Goal: Information Seeking & Learning: Understand process/instructions

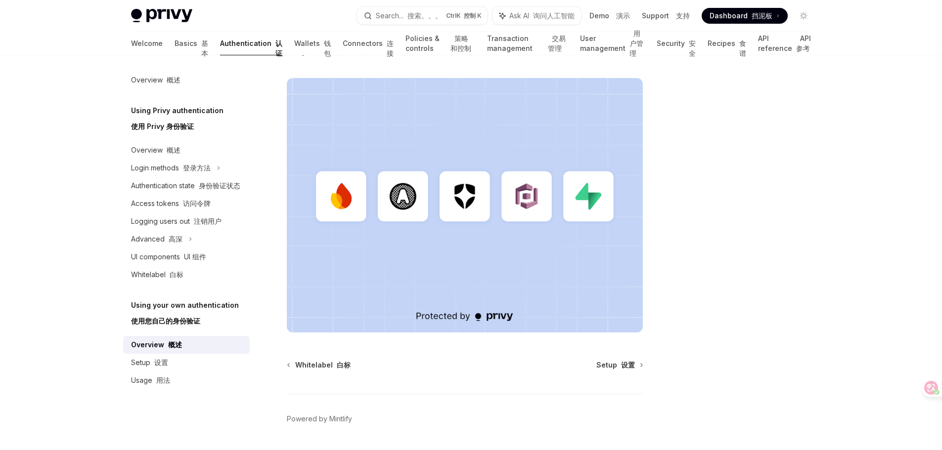
scroll to position [395, 0]
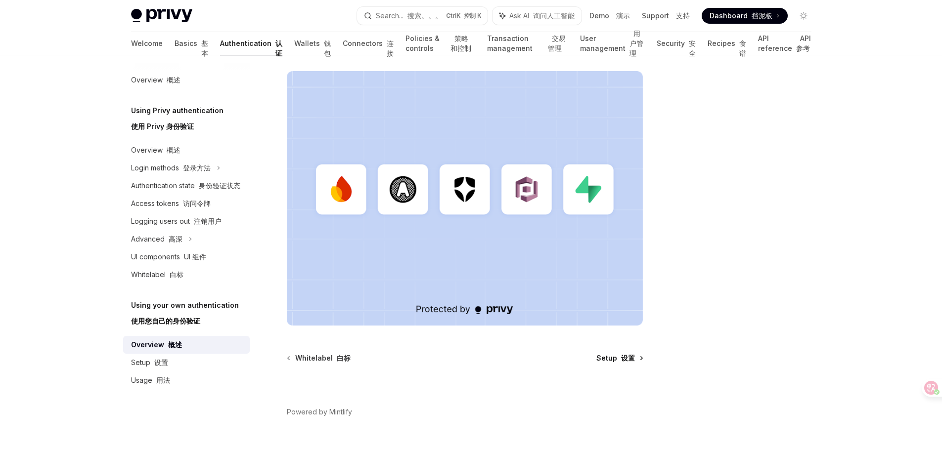
click at [623, 357] on font "设置" at bounding box center [628, 358] width 14 height 8
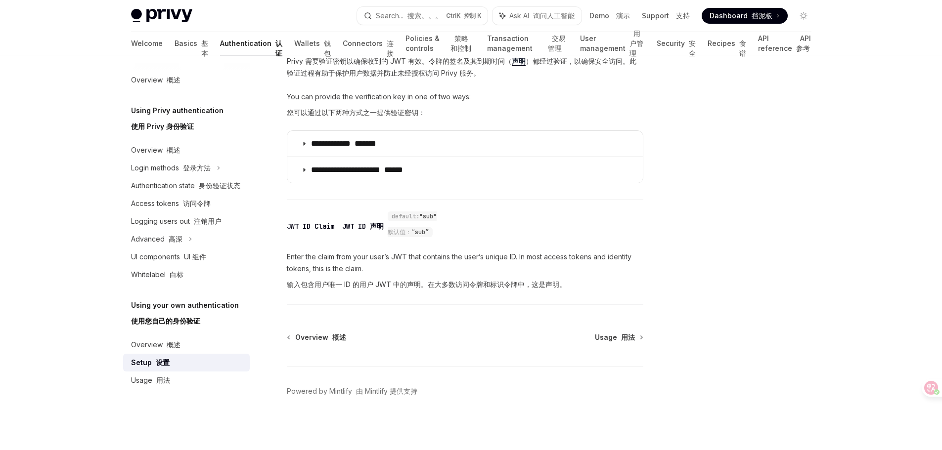
scroll to position [724, 0]
click at [619, 333] on font at bounding box center [619, 336] width 4 height 8
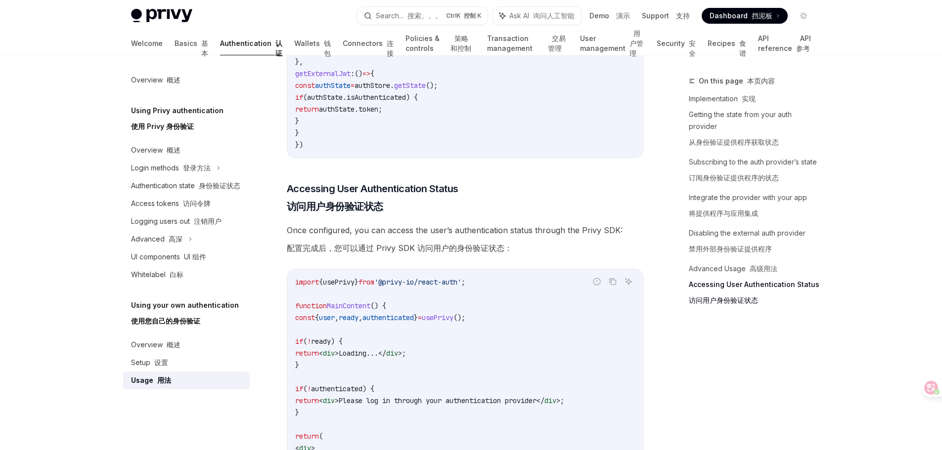
scroll to position [2750, 0]
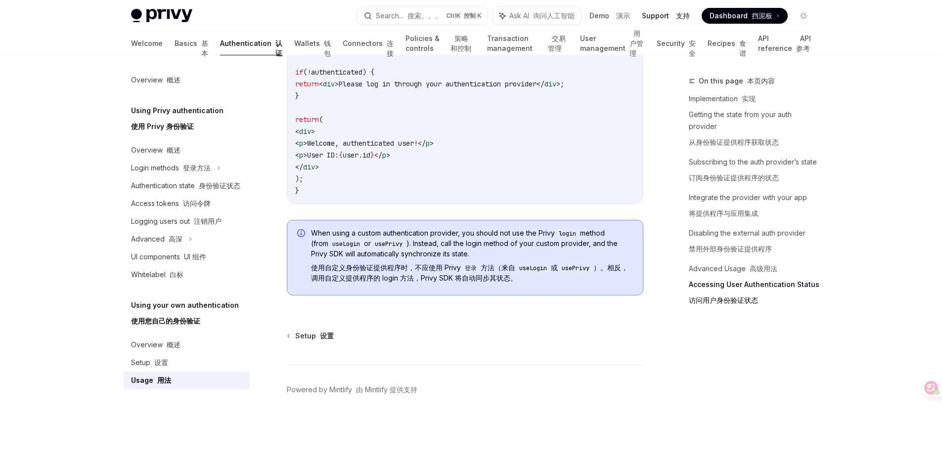
click at [676, 14] on font at bounding box center [674, 15] width 4 height 8
click at [745, 14] on span "Dashboard 挡泥板" at bounding box center [740, 16] width 63 height 10
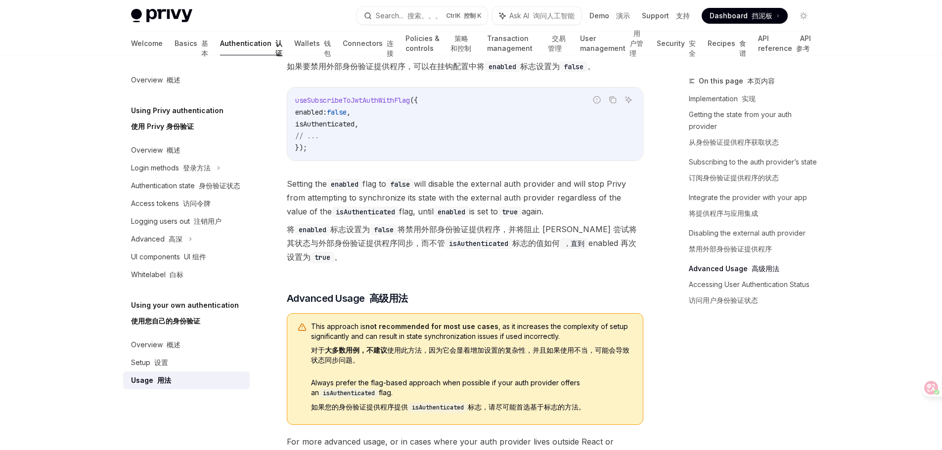
scroll to position [1218, 0]
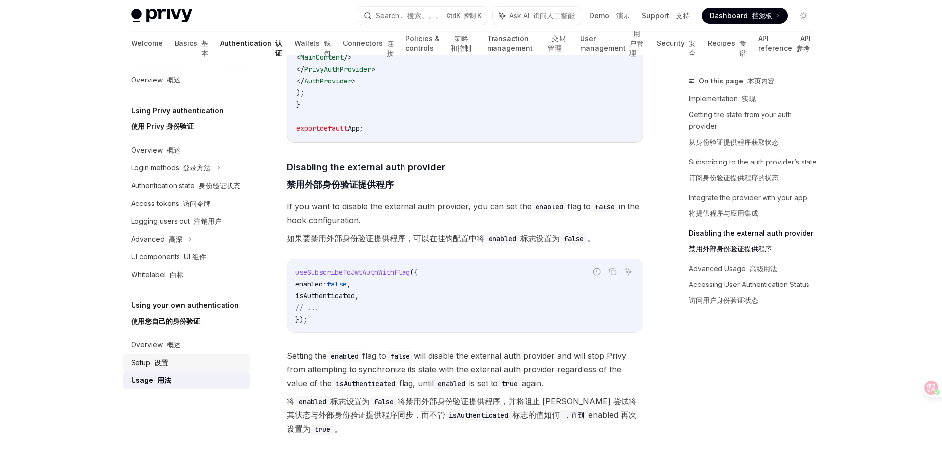
click at [167, 359] on font "设置" at bounding box center [161, 362] width 14 height 8
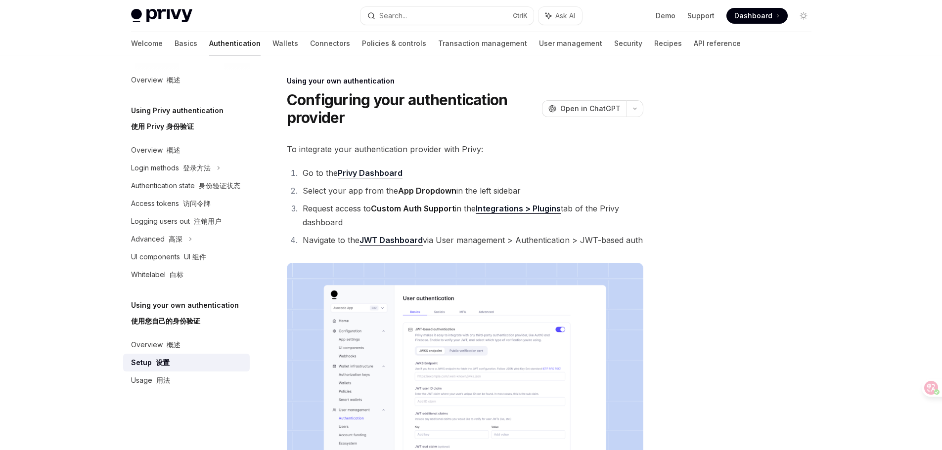
click at [165, 360] on font "设置" at bounding box center [163, 362] width 14 height 8
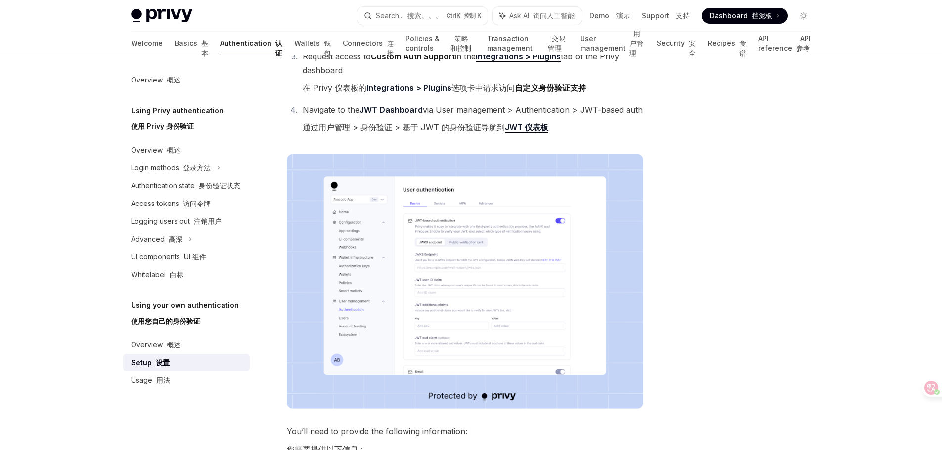
scroll to position [247, 0]
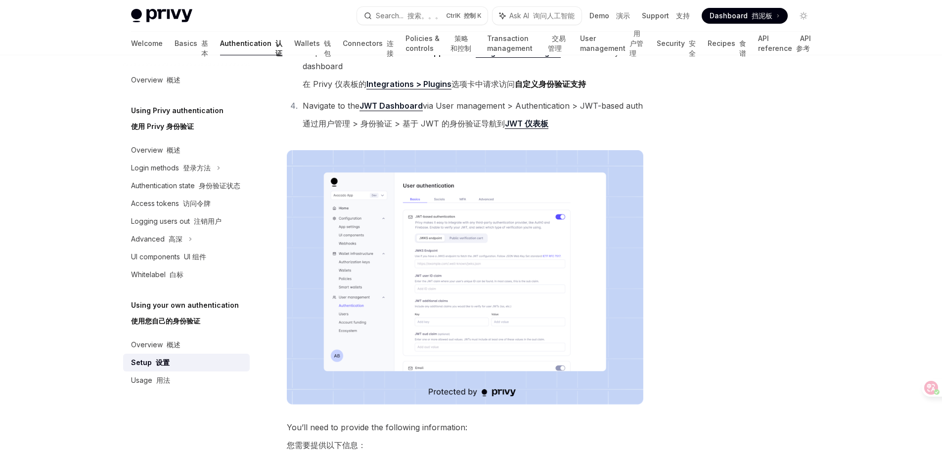
type textarea "*"
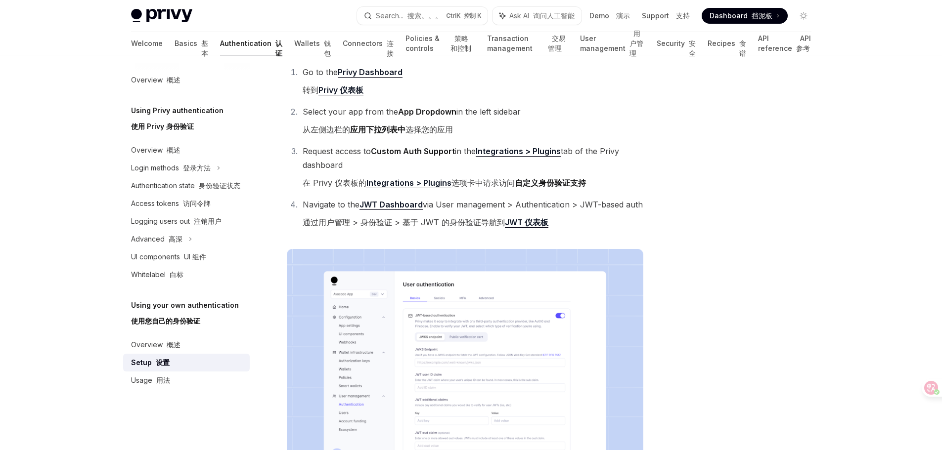
scroll to position [198, 0]
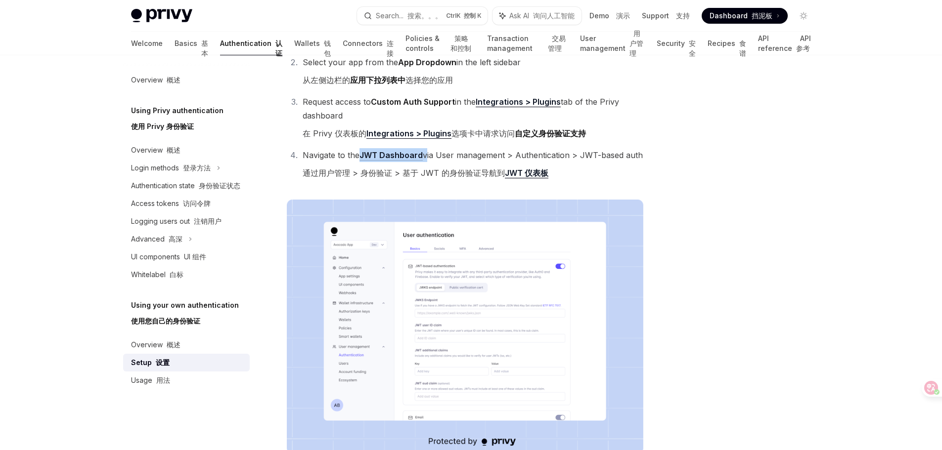
drag, startPoint x: 425, startPoint y: 155, endPoint x: 362, endPoint y: 154, distance: 63.3
click at [362, 154] on li "Navigate to the JWT Dashboard via User management > Authentication > JWT-based …" at bounding box center [472, 166] width 344 height 36
